Goal: Transaction & Acquisition: Purchase product/service

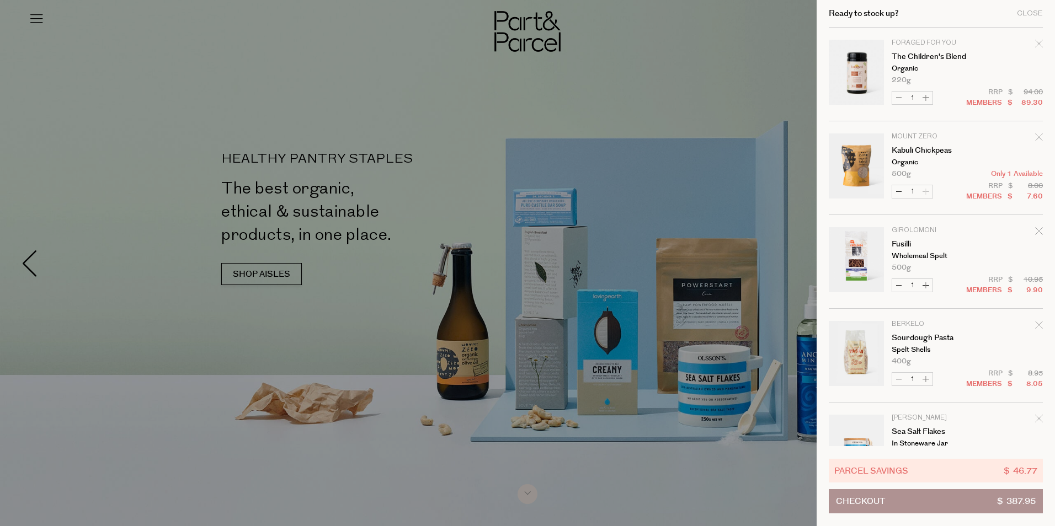
scroll to position [463, 0]
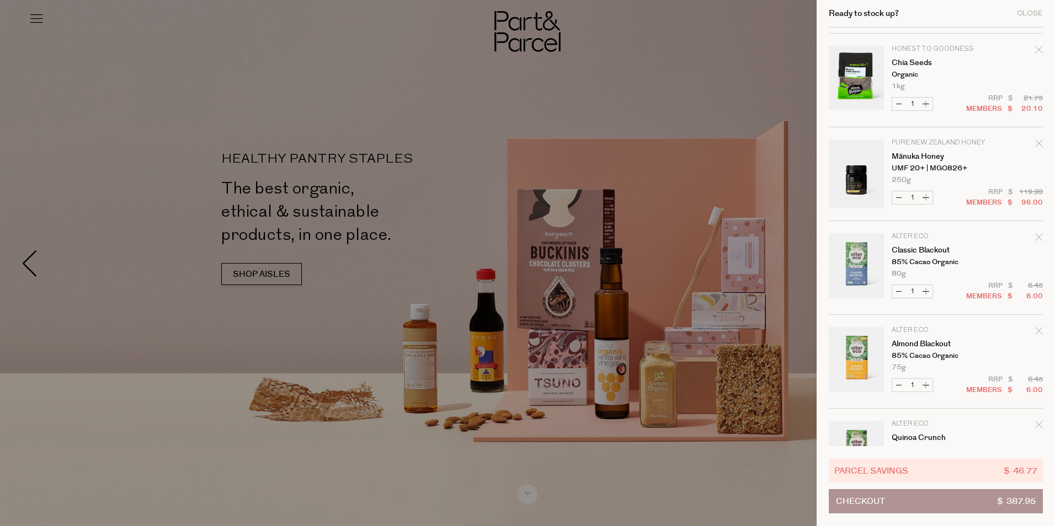
click at [521, 99] on div at bounding box center [527, 263] width 1055 height 526
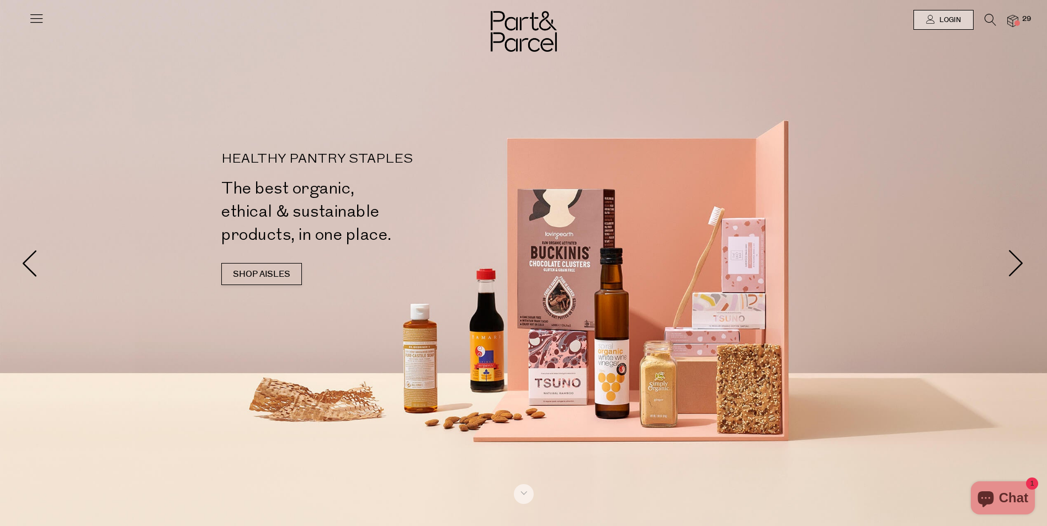
click at [990, 20] on icon at bounding box center [990, 20] width 12 height 12
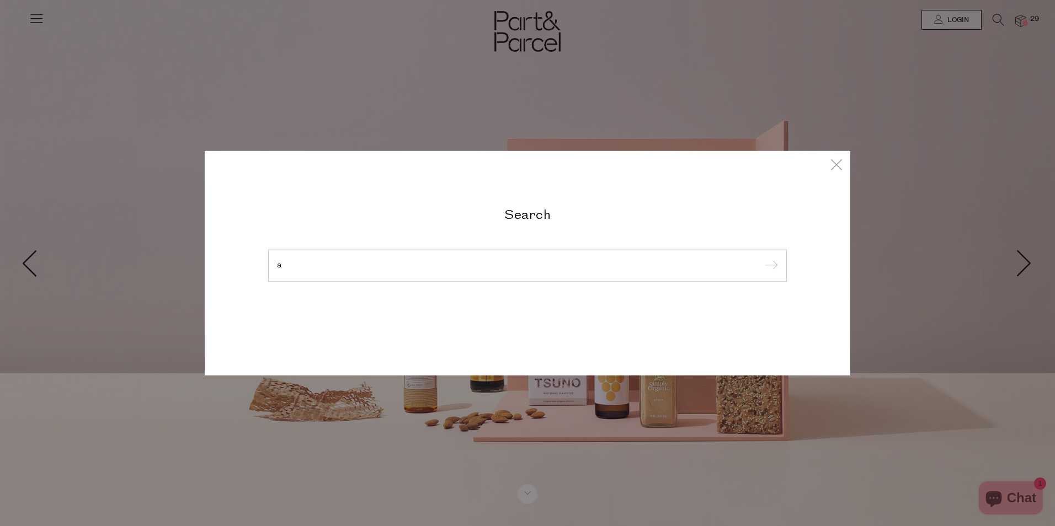
type input "a"
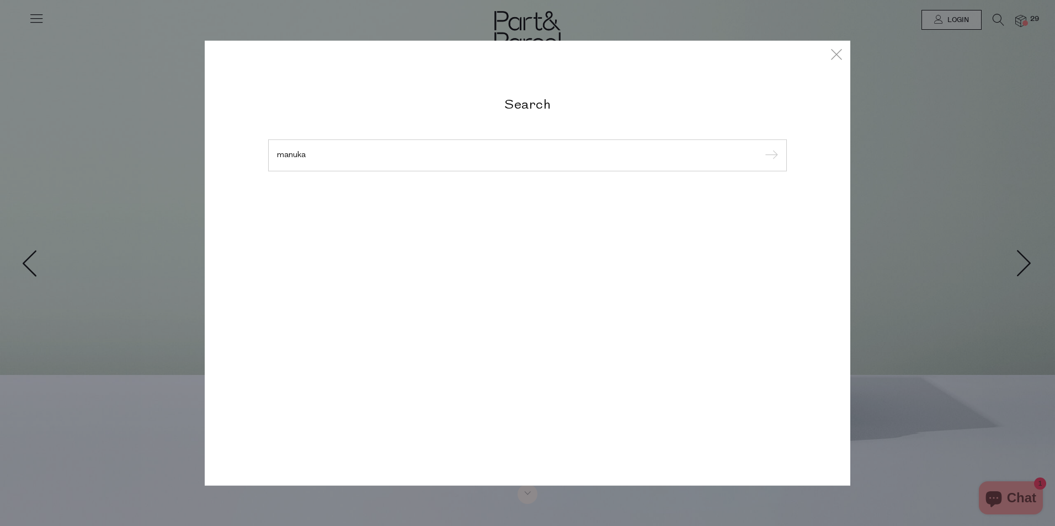
type input "manuka"
click at [761, 148] on input "submit" at bounding box center [769, 156] width 17 height 17
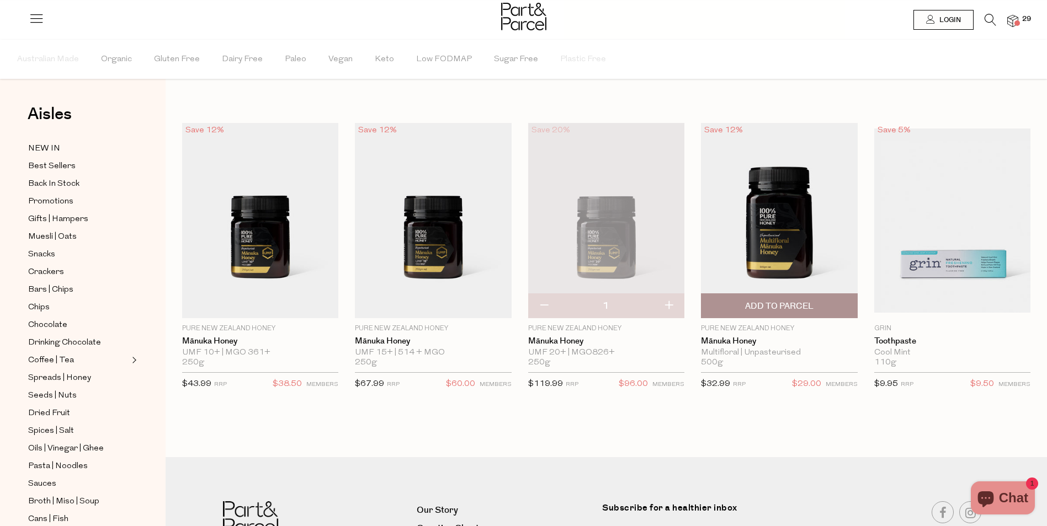
click at [792, 223] on img at bounding box center [779, 220] width 156 height 195
click at [609, 220] on img at bounding box center [606, 220] width 156 height 195
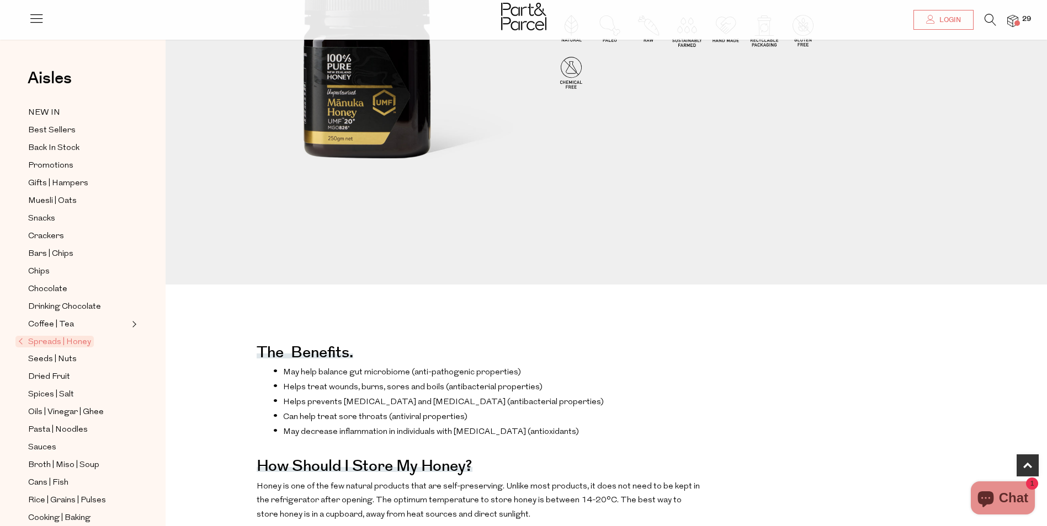
scroll to position [262, 0]
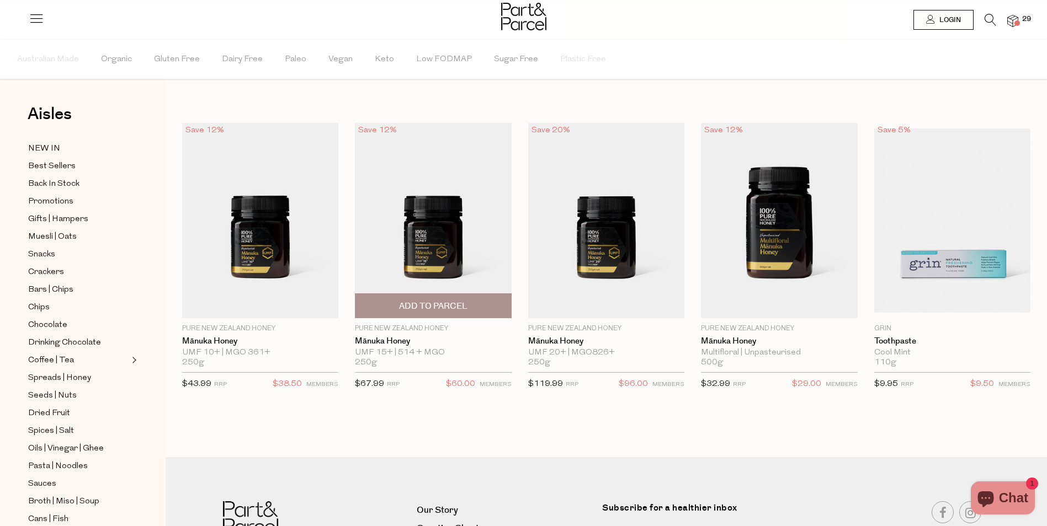
click at [412, 261] on img at bounding box center [433, 220] width 156 height 195
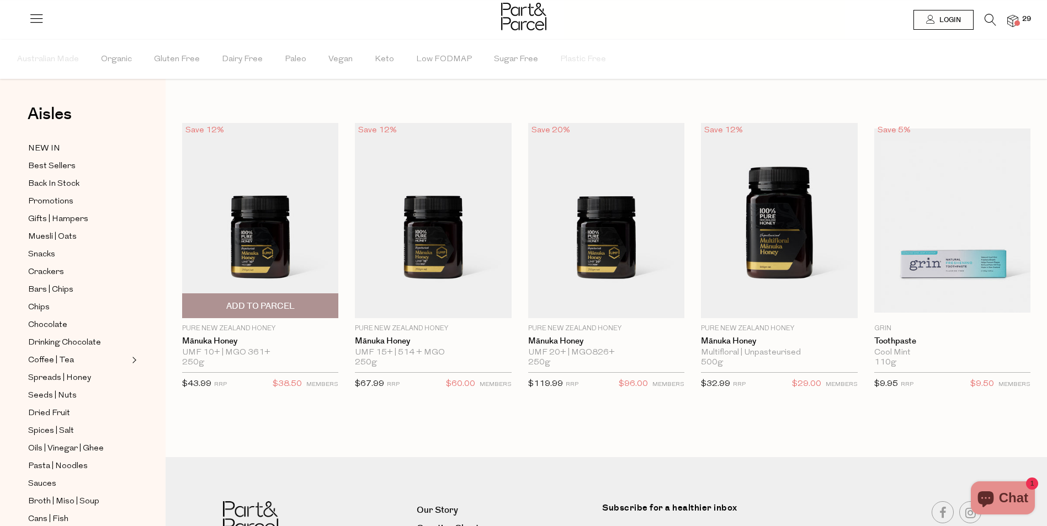
click at [263, 229] on img at bounding box center [260, 220] width 156 height 195
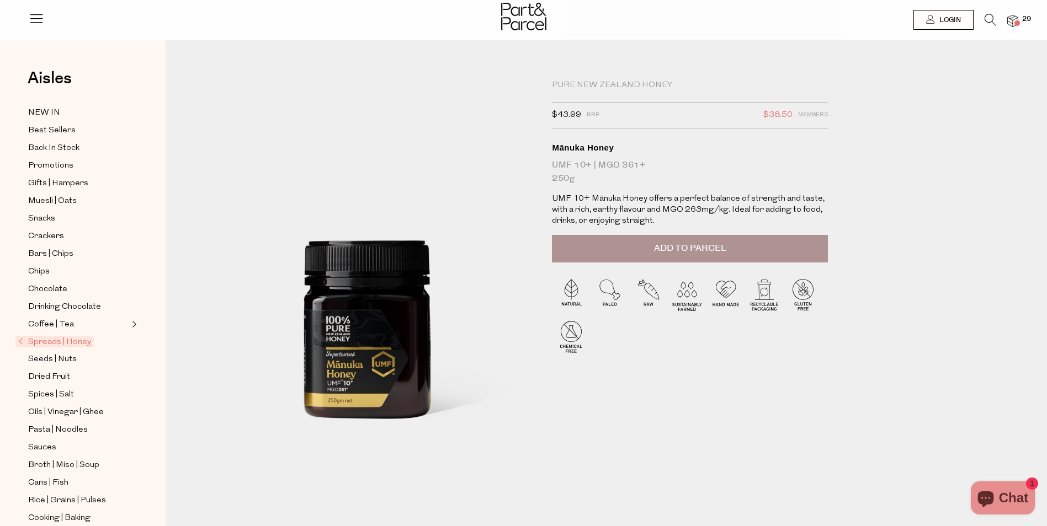
click at [1015, 17] on img at bounding box center [1012, 21] width 11 height 13
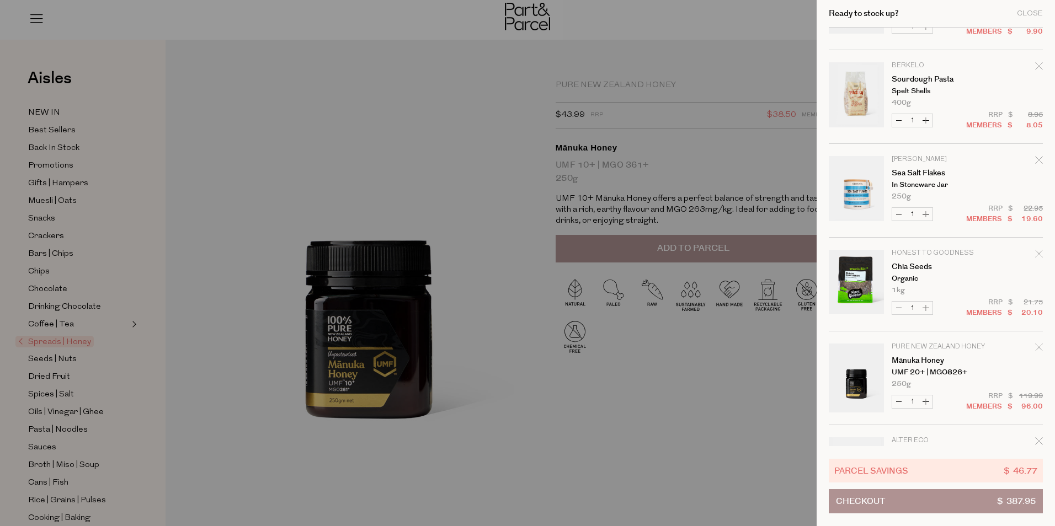
scroll to position [259, 0]
click at [897, 402] on button "Decrease Mānuka Honey" at bounding box center [898, 401] width 13 height 13
type input "0"
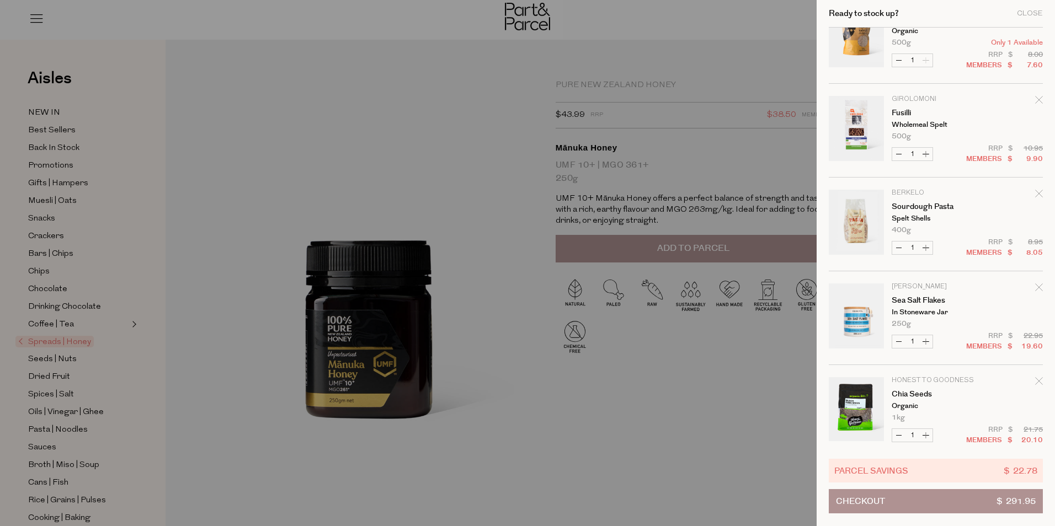
scroll to position [135, 0]
click at [466, 80] on div at bounding box center [527, 263] width 1055 height 526
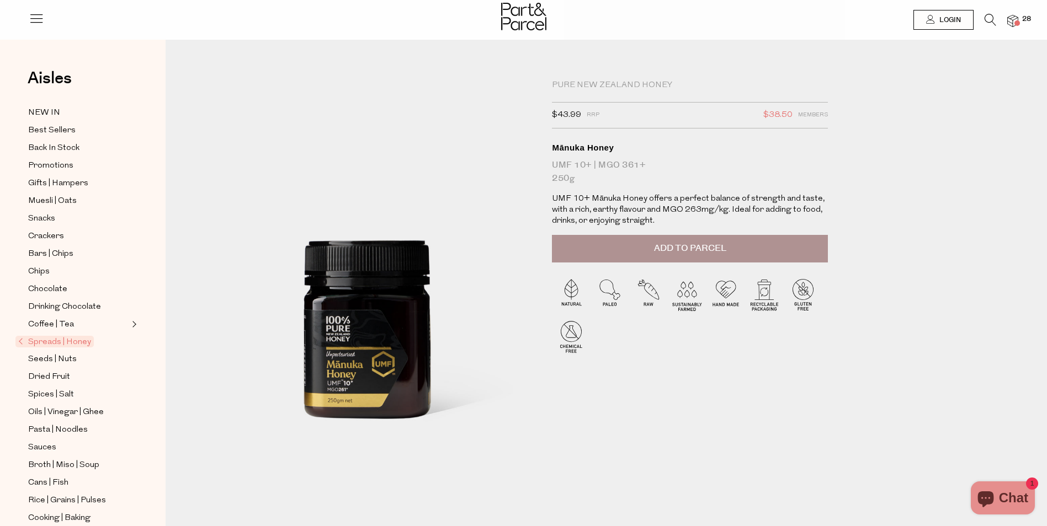
click at [995, 20] on icon at bounding box center [990, 20] width 12 height 12
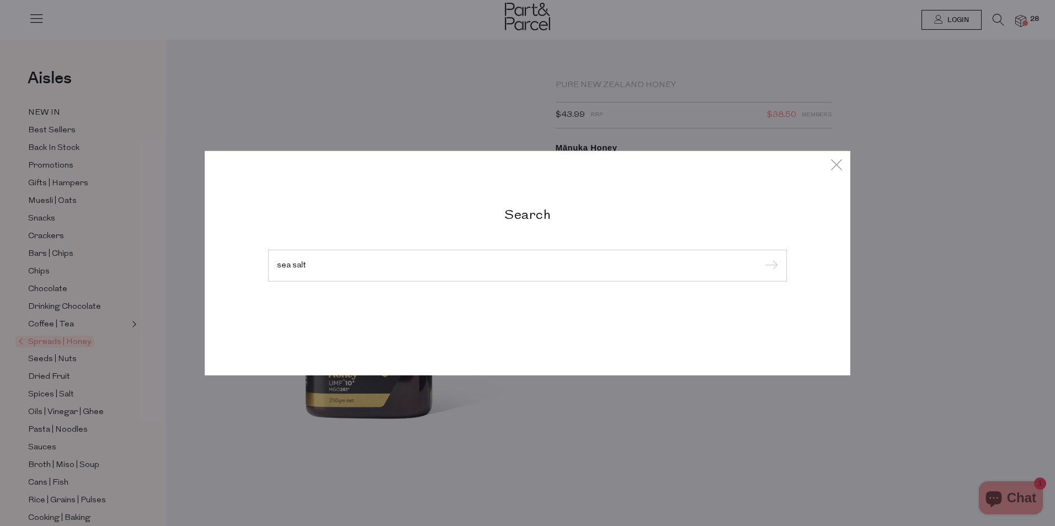
type input "sea salt"
click at [761, 258] on input "submit" at bounding box center [769, 266] width 17 height 17
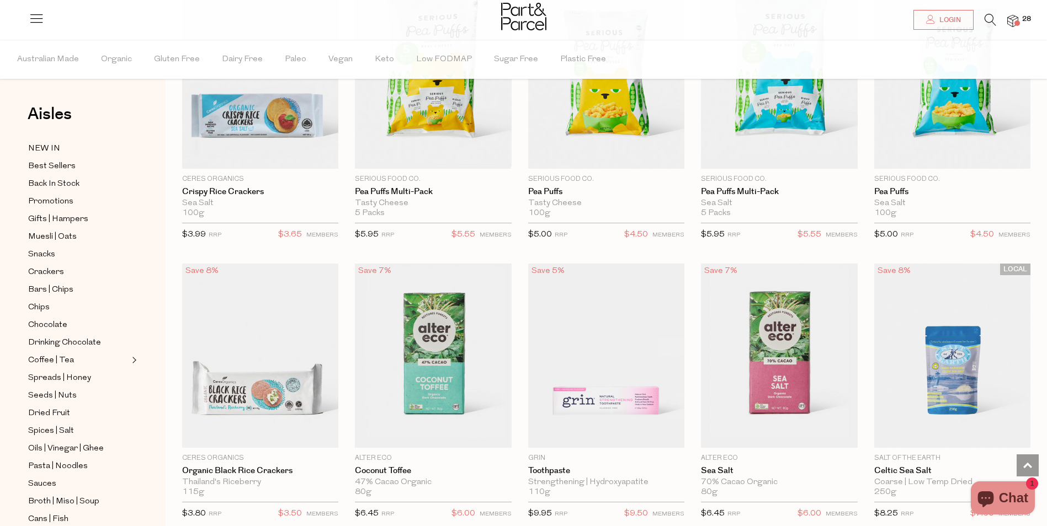
type input "2"
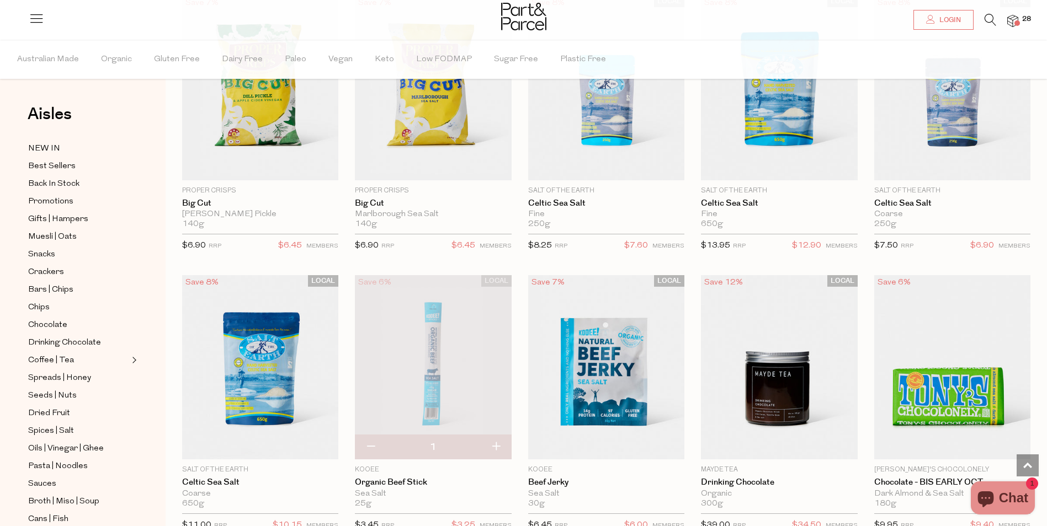
scroll to position [1256, 0]
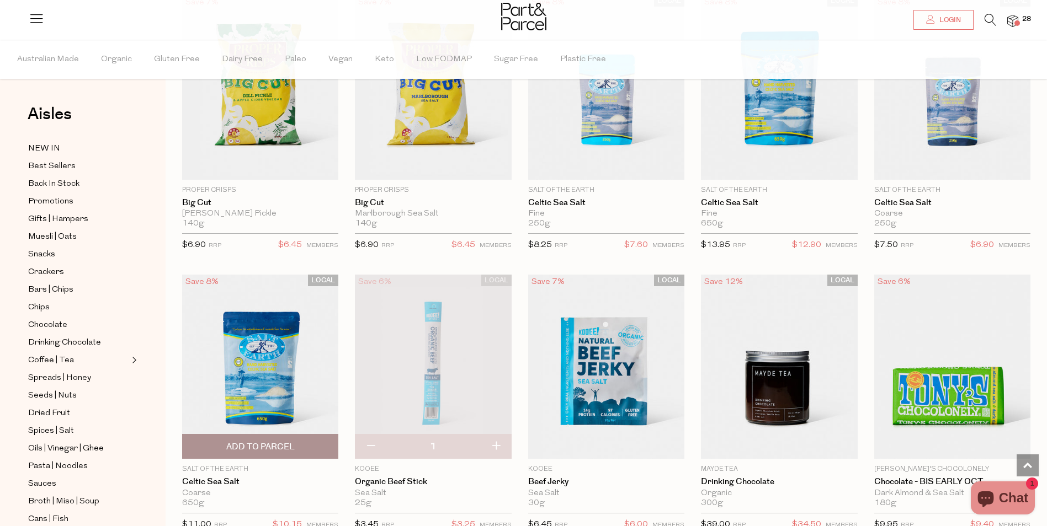
click at [267, 360] on img at bounding box center [260, 367] width 156 height 185
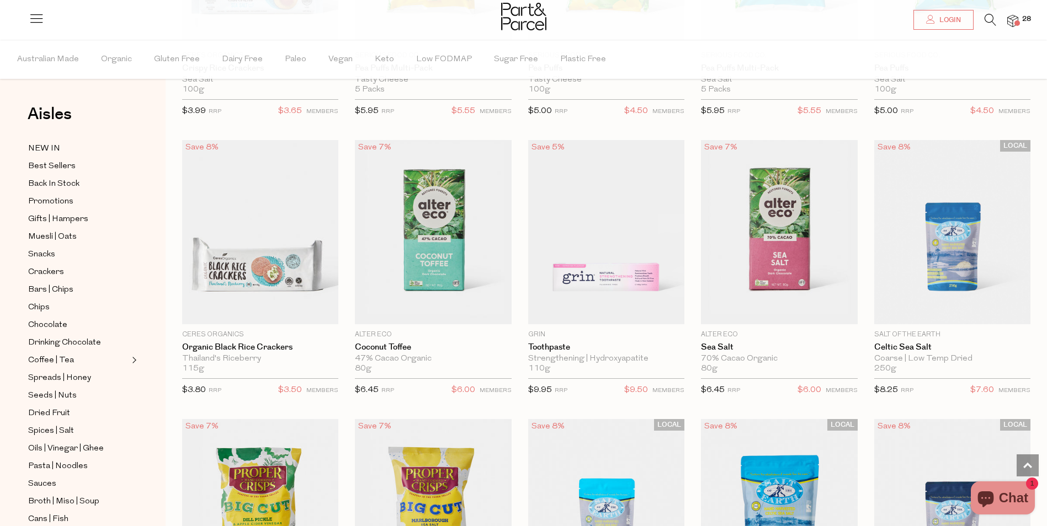
type input "2"
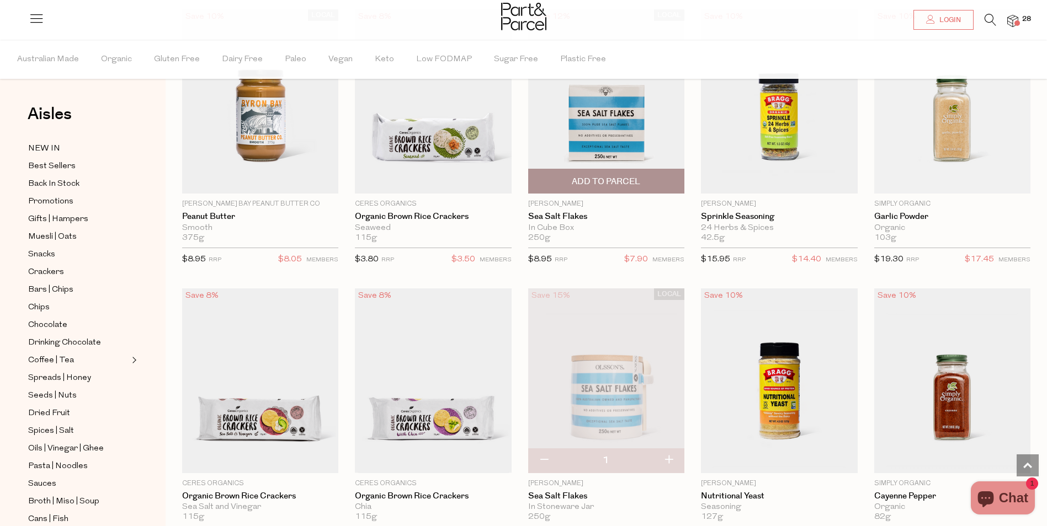
scroll to position [3207, 0]
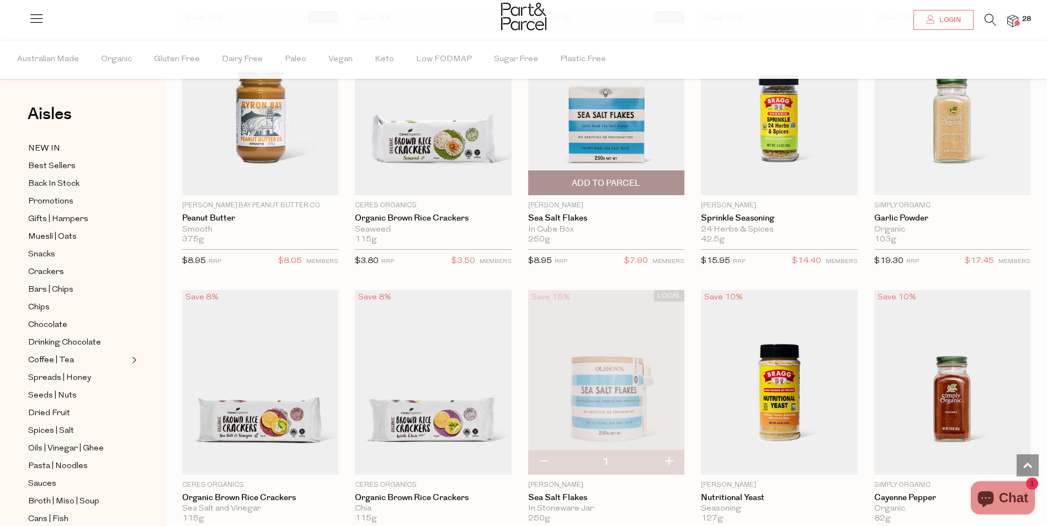
click at [610, 124] on img at bounding box center [606, 103] width 156 height 185
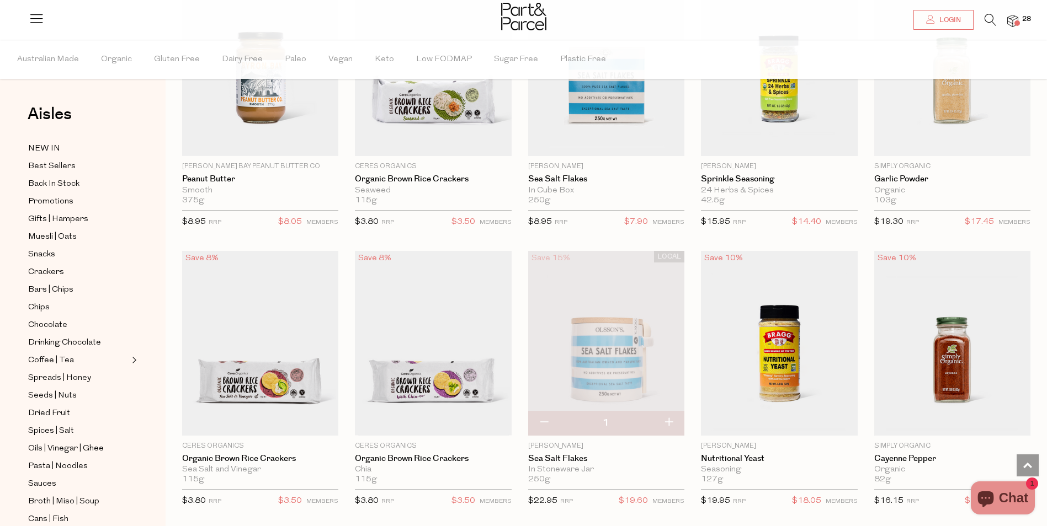
scroll to position [456, 0]
click at [543, 421] on button "button" at bounding box center [543, 424] width 31 height 24
type input "0"
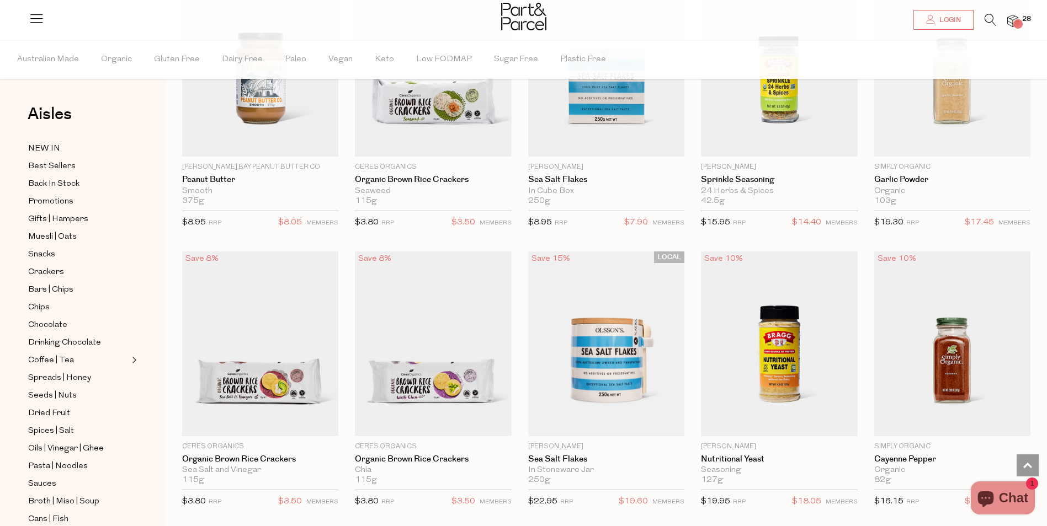
click at [1015, 15] on img at bounding box center [1012, 21] width 11 height 13
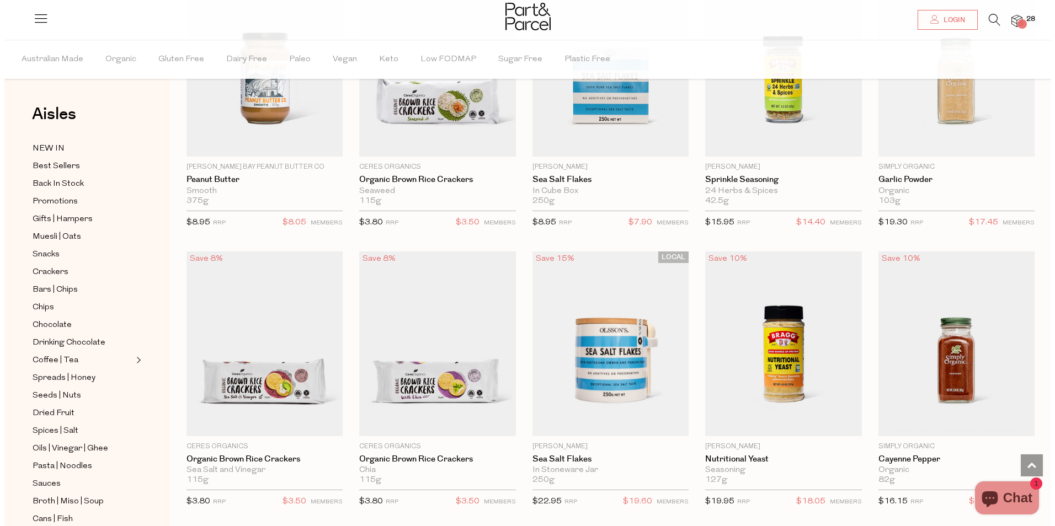
scroll to position [458, 0]
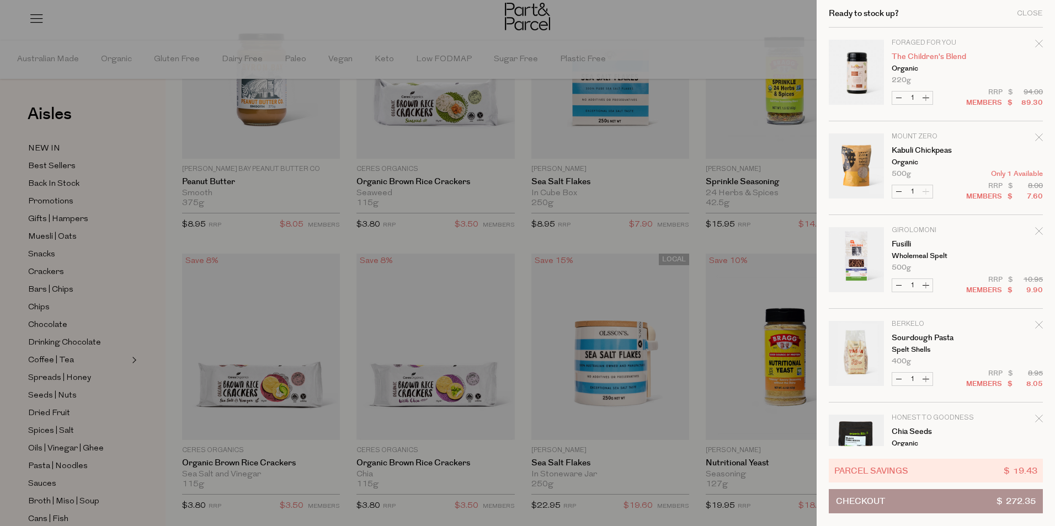
click at [920, 54] on link "The Children's Blend" at bounding box center [935, 57] width 86 height 8
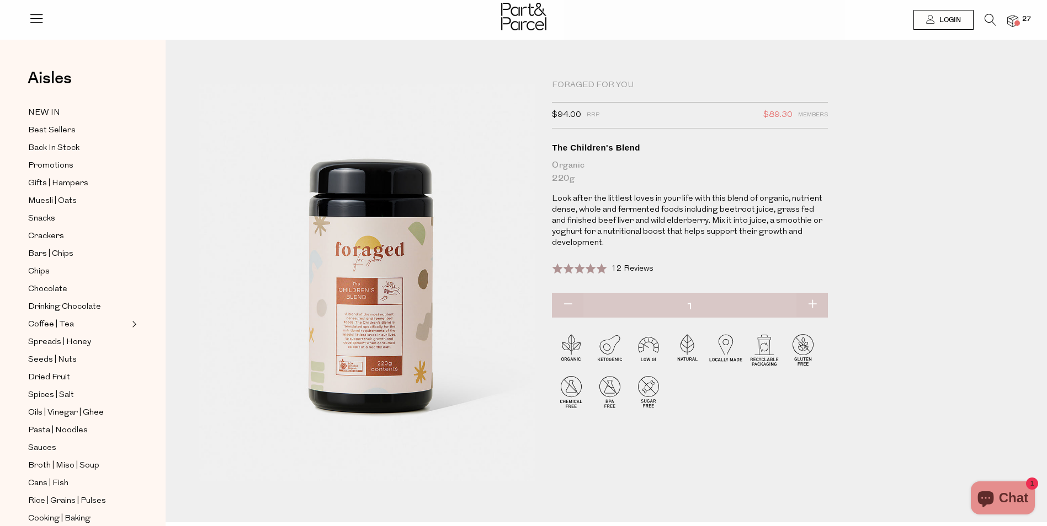
click at [1010, 19] on img at bounding box center [1012, 21] width 11 height 13
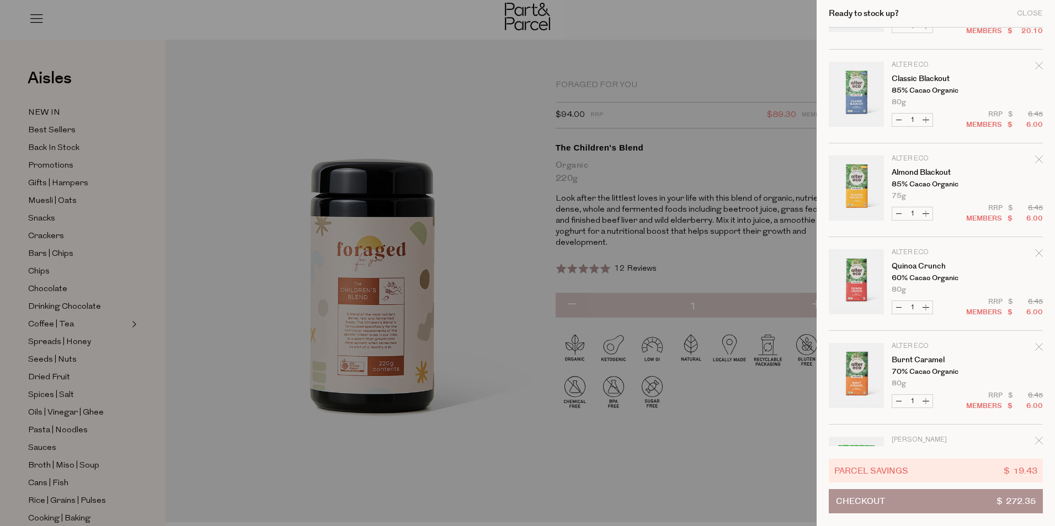
scroll to position [446, 0]
click at [898, 308] on button "Decrease Quinoa Crunch" at bounding box center [898, 308] width 13 height 13
type input "0"
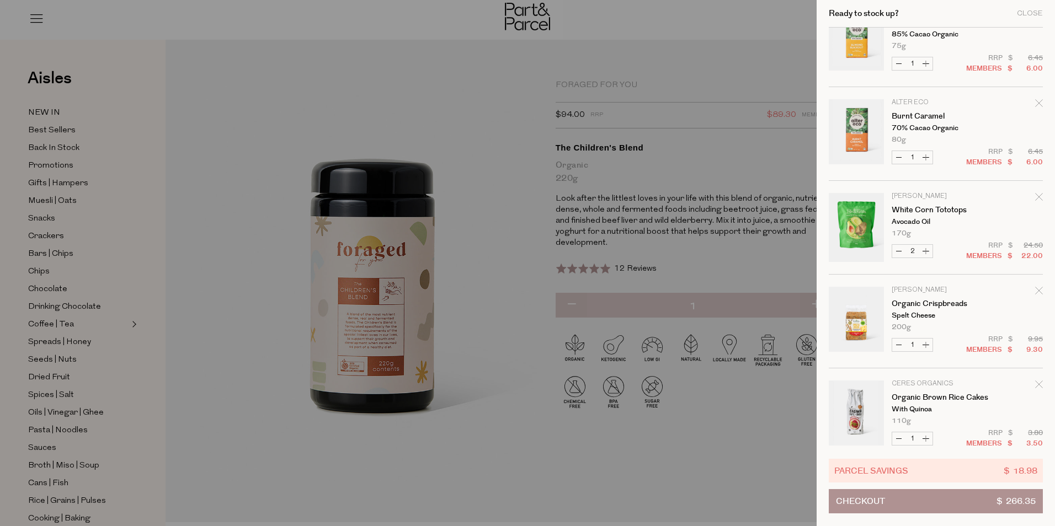
scroll to position [598, 0]
click at [898, 346] on button "Decrease Organic Crispbreads" at bounding box center [898, 344] width 13 height 13
type input "0"
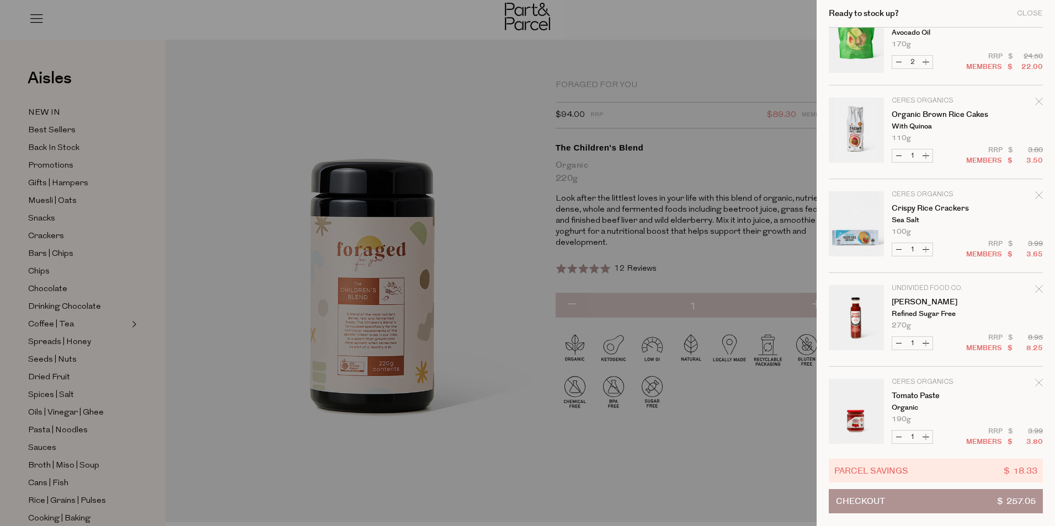
scroll to position [788, 0]
click at [897, 342] on button "Decrease Tomato Ketchup" at bounding box center [898, 341] width 13 height 13
type input "0"
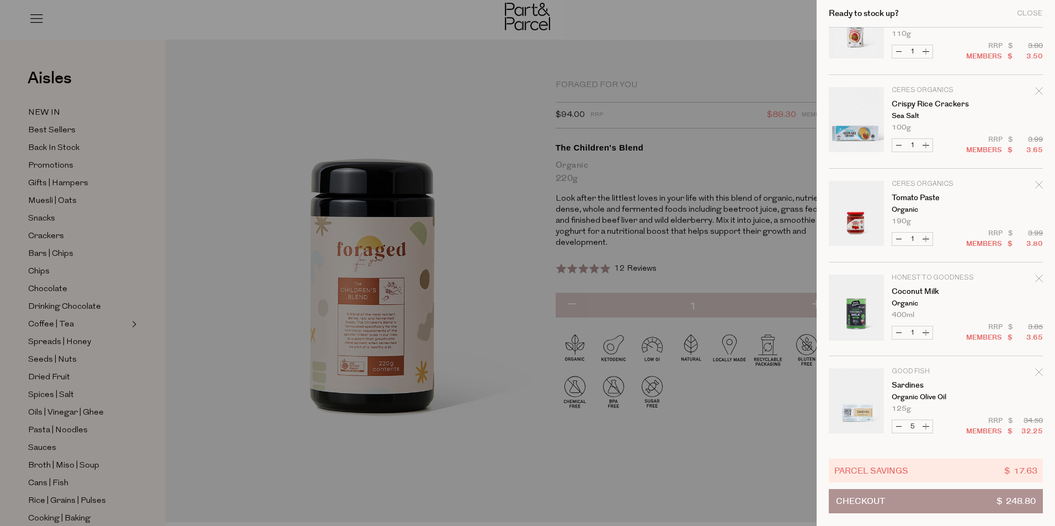
scroll to position [891, 0]
click at [897, 332] on button "Decrease Coconut Milk" at bounding box center [898, 332] width 13 height 13
type input "0"
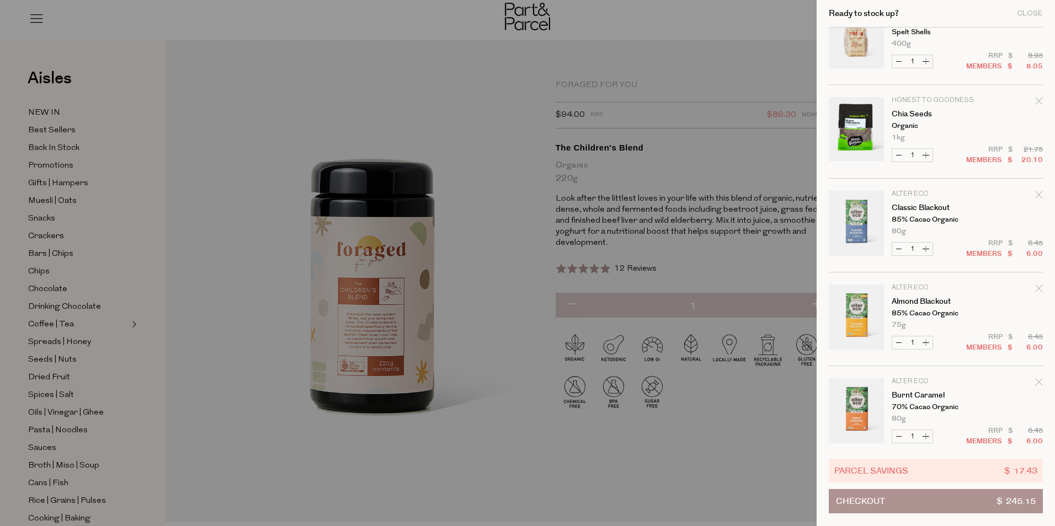
scroll to position [0, 0]
